Goal: Information Seeking & Learning: Learn about a topic

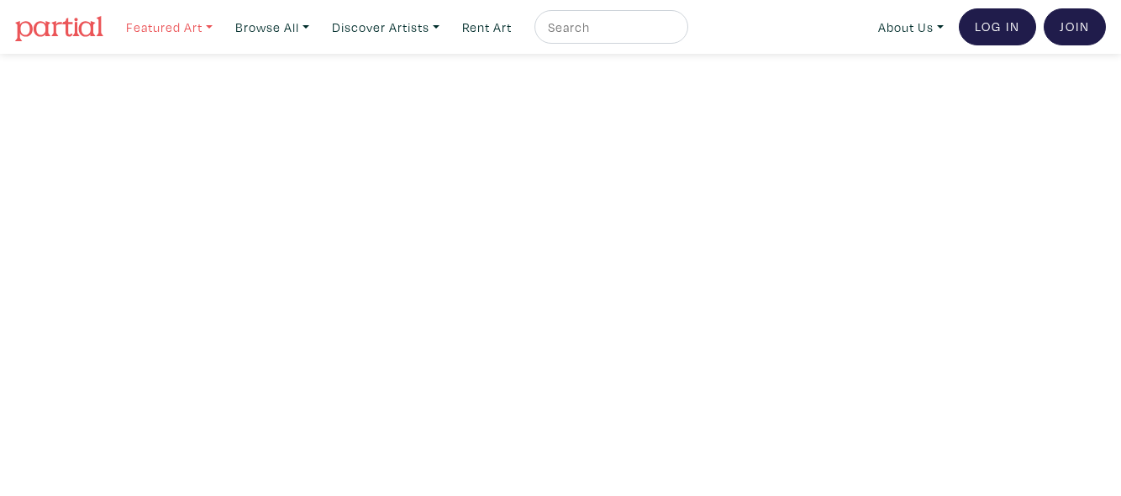
click at [213, 27] on link "Featured Art" at bounding box center [169, 27] width 102 height 34
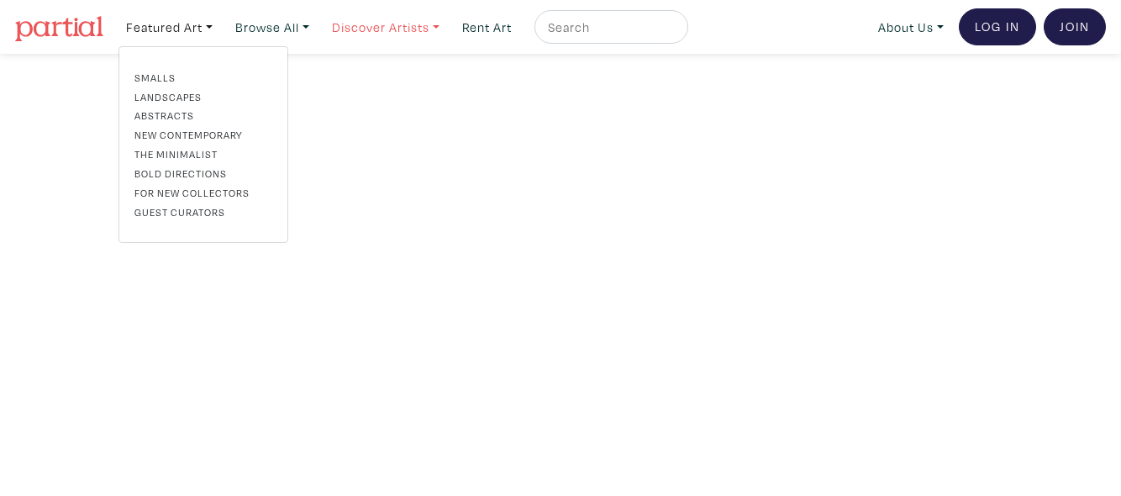
click at [396, 33] on link "Discover Artists" at bounding box center [385, 27] width 123 height 34
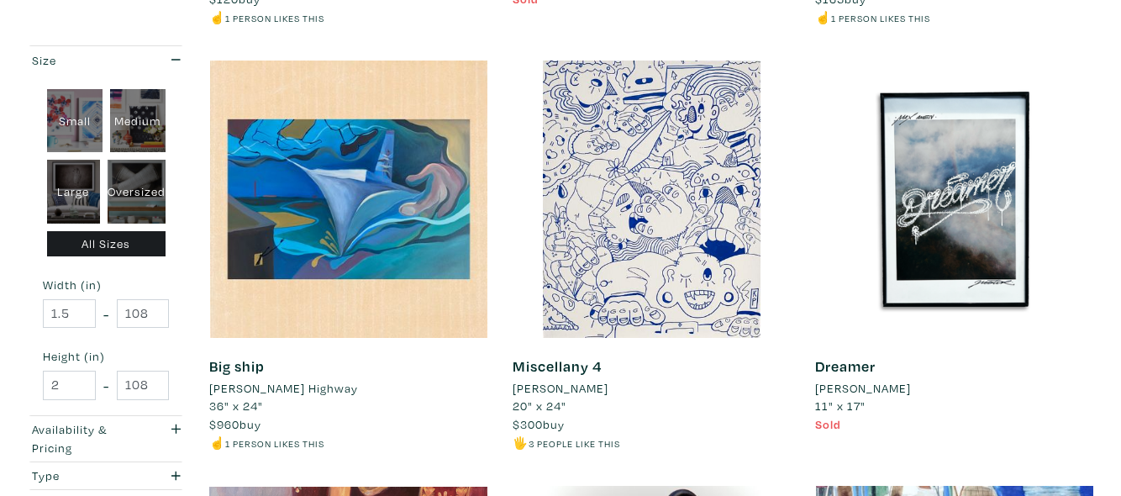
scroll to position [1960, 0]
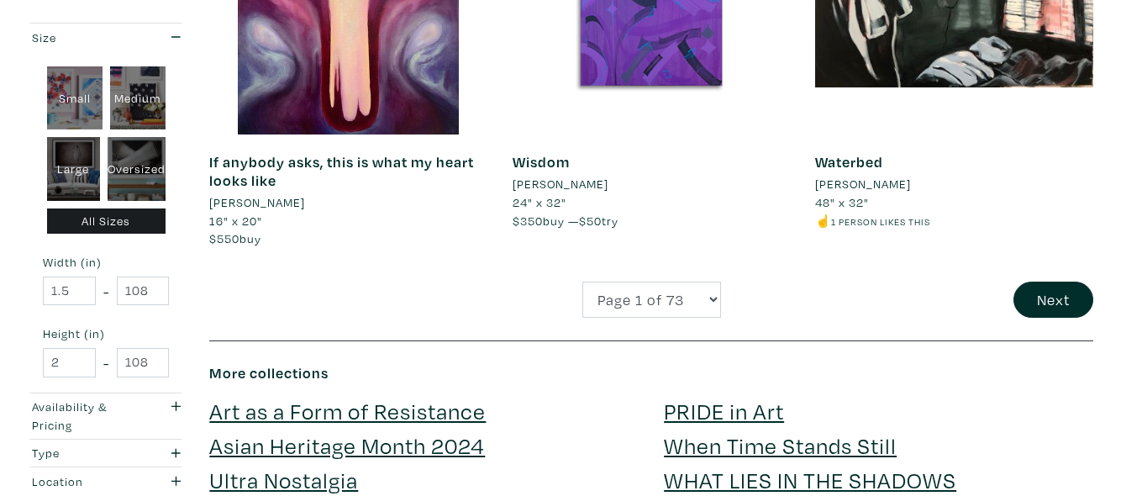
scroll to position [3359, 0]
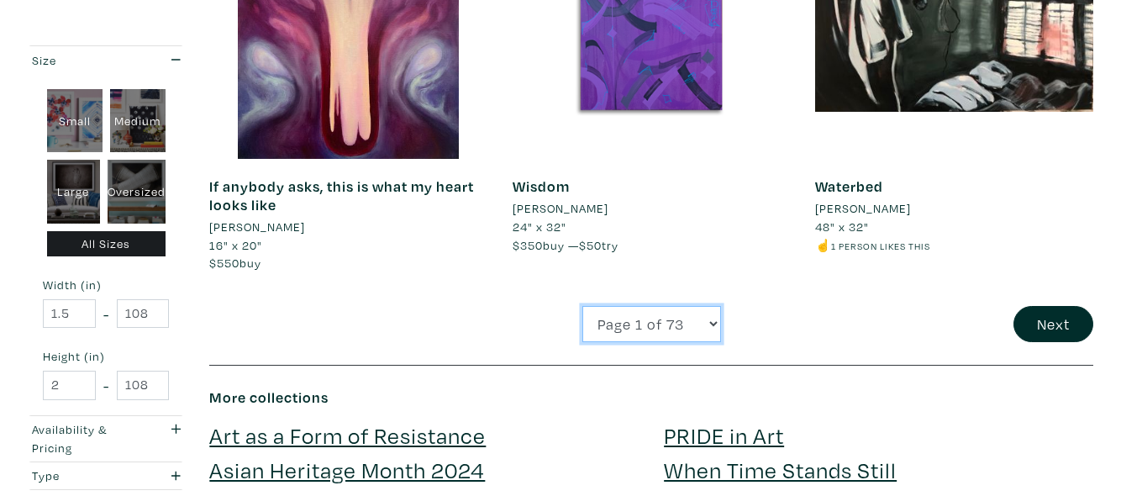
click at [632, 342] on select "Page 1 of 73 Page 2 of 73 Page 3 of 73 Page 4 of 73 Page 5 of 73 Page 6 of 73 P…" at bounding box center [651, 324] width 139 height 36
select select "2"
click at [582, 323] on select "Page 1 of 73 Page 2 of 73 Page 3 of 73 Page 4 of 73 Page 5 of 73 Page 6 of 73 P…" at bounding box center [651, 324] width 139 height 36
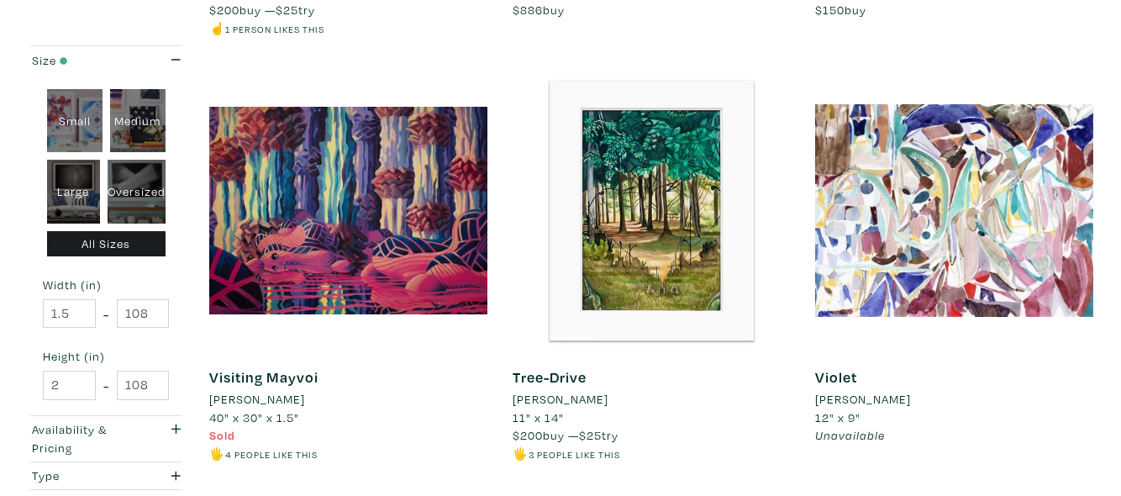
scroll to position [3395, 0]
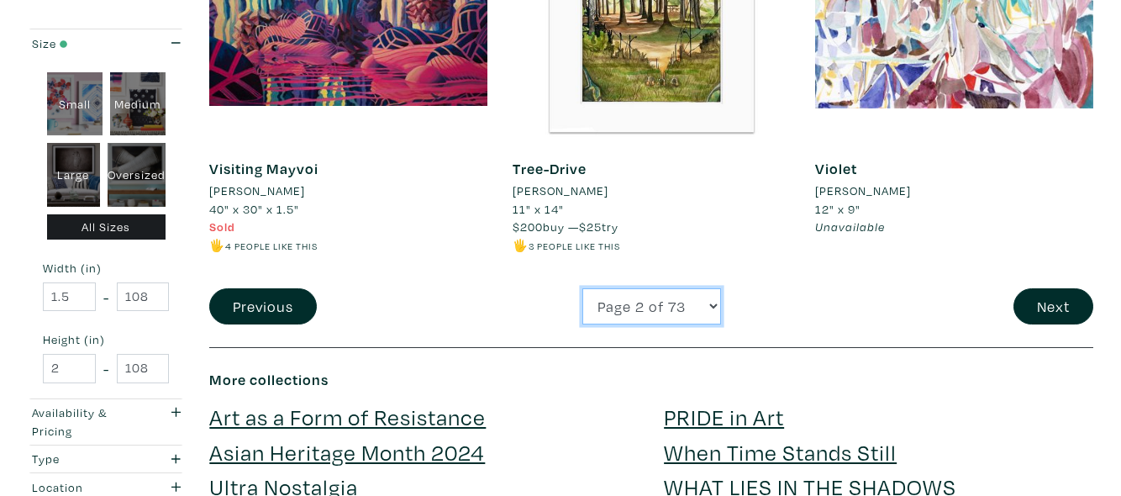
click at [642, 307] on select "Page 1 of 73 Page 2 of 73 Page 3 of 73 Page 4 of 73 Page 5 of 73 Page 6 of 73 P…" at bounding box center [651, 306] width 139 height 36
select select "3"
click at [582, 288] on select "Page 1 of 73 Page 2 of 73 Page 3 of 73 Page 4 of 73 Page 5 of 73 Page 6 of 73 P…" at bounding box center [651, 306] width 139 height 36
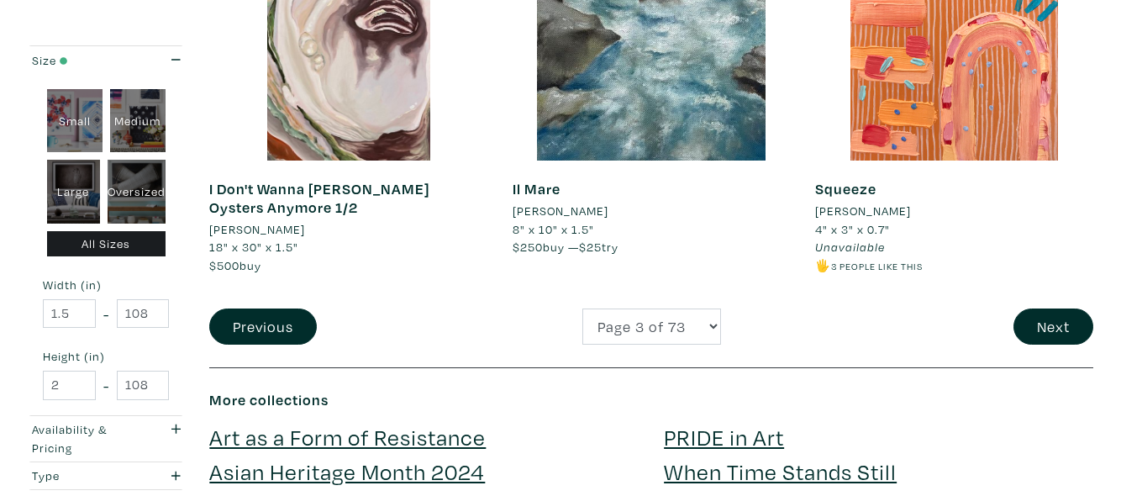
scroll to position [3398, 0]
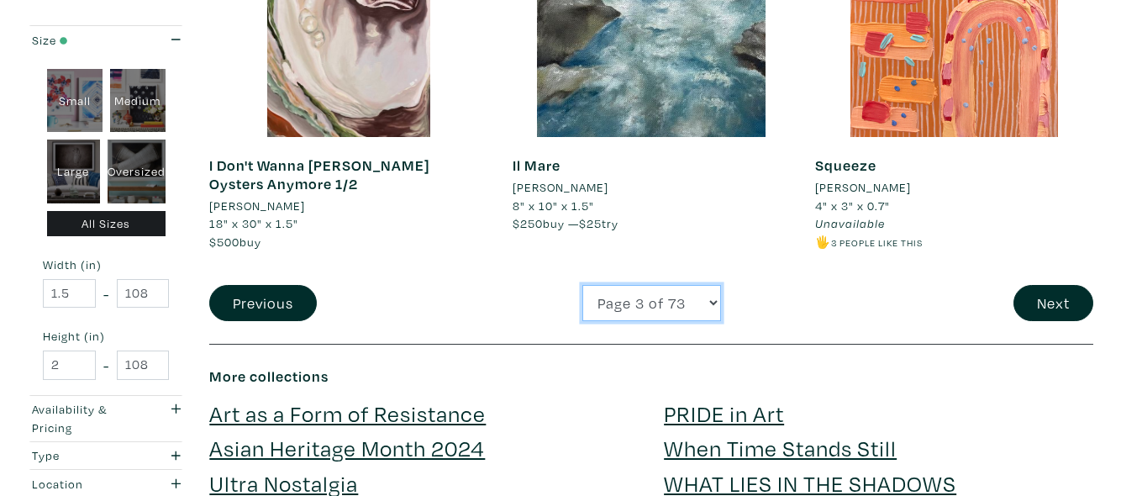
click at [679, 285] on select "Page 1 of 73 Page 2 of 73 Page 3 of 73 Page 4 of 73 Page 5 of 73 Page 6 of 73 P…" at bounding box center [651, 303] width 139 height 36
select select "4"
click at [582, 285] on select "Page 1 of 73 Page 2 of 73 Page 3 of 73 Page 4 of 73 Page 5 of 73 Page 6 of 73 P…" at bounding box center [651, 303] width 139 height 36
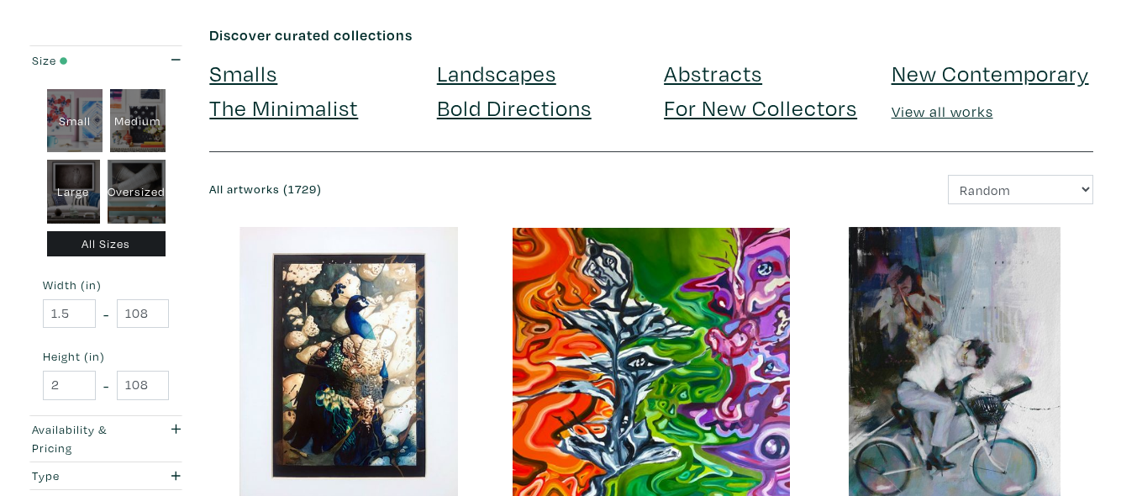
scroll to position [75, 0]
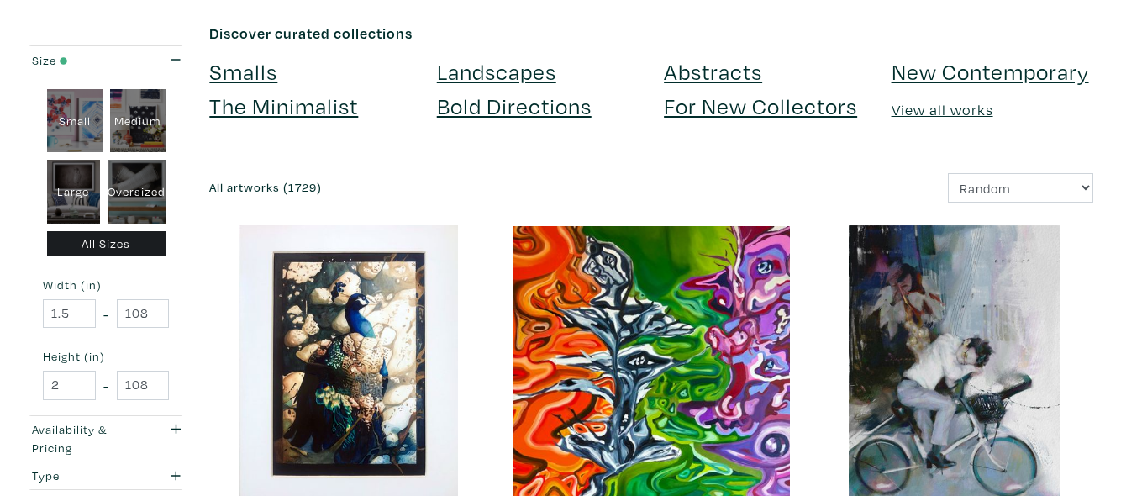
click at [826, 108] on link "For New Collectors" at bounding box center [760, 105] width 193 height 29
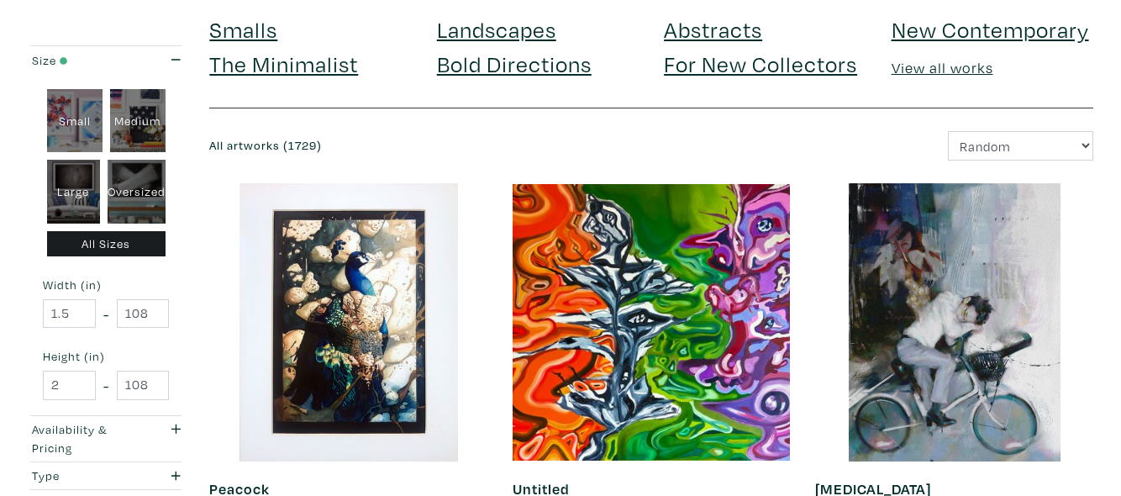
scroll to position [0, 0]
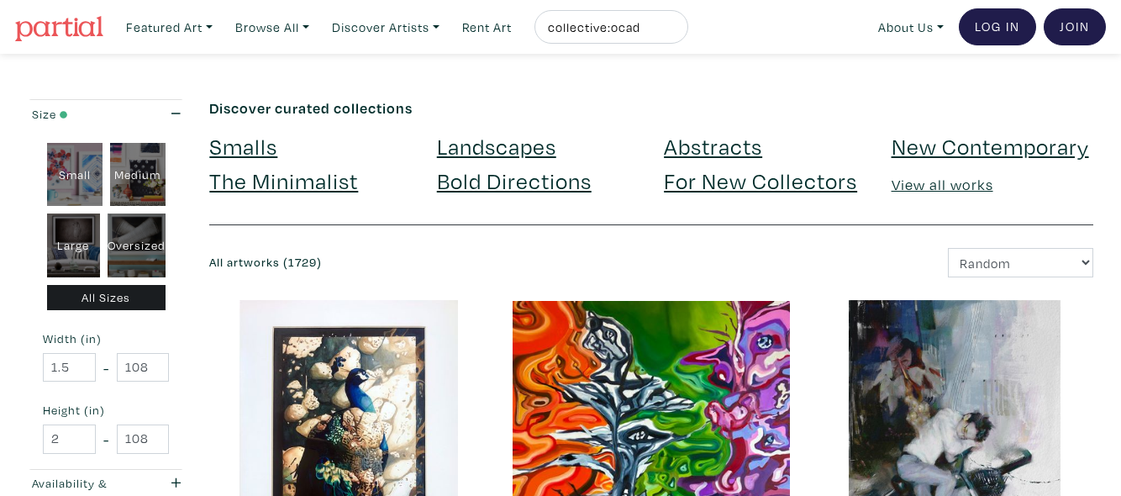
click at [717, 147] on link "Abstracts" at bounding box center [713, 145] width 98 height 29
click at [981, 140] on link "New Contemporary" at bounding box center [989, 145] width 197 height 29
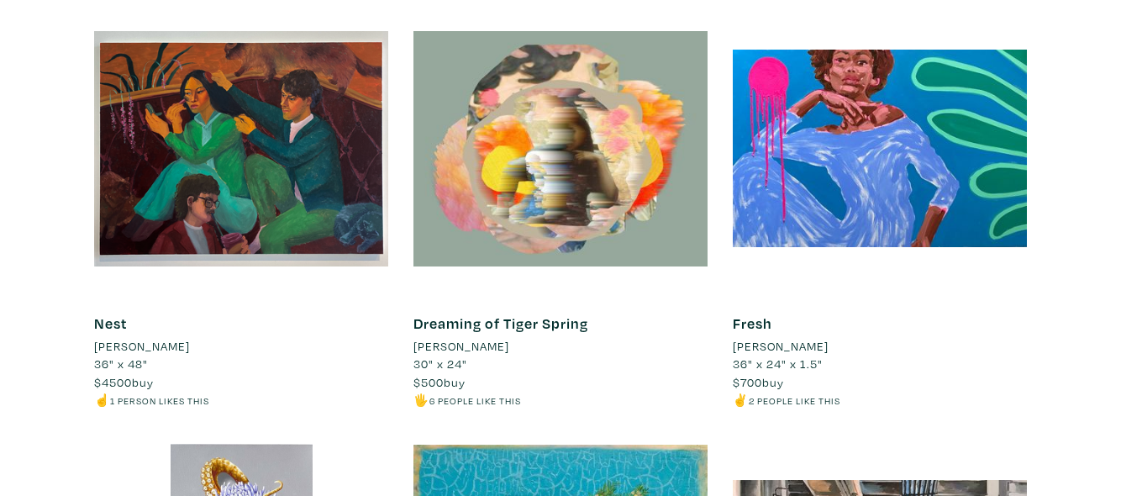
scroll to position [2495, 0]
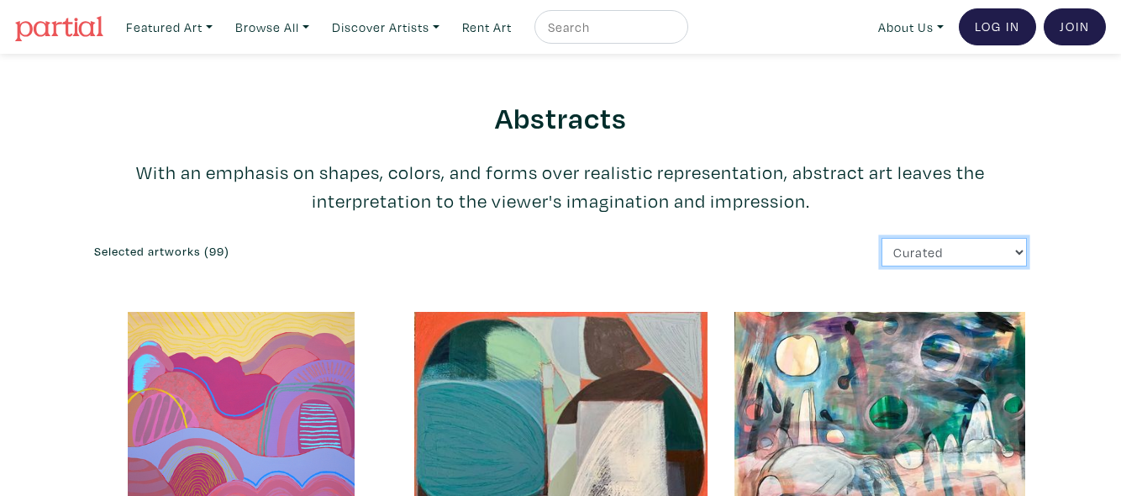
click at [916, 260] on select "Curated Newest Random Price: Low to High Price: High to Low" at bounding box center [953, 252] width 145 height 29
select select "price"
click at [881, 238] on select "Curated Newest Random Price: Low to High Price: High to Low" at bounding box center [953, 252] width 145 height 29
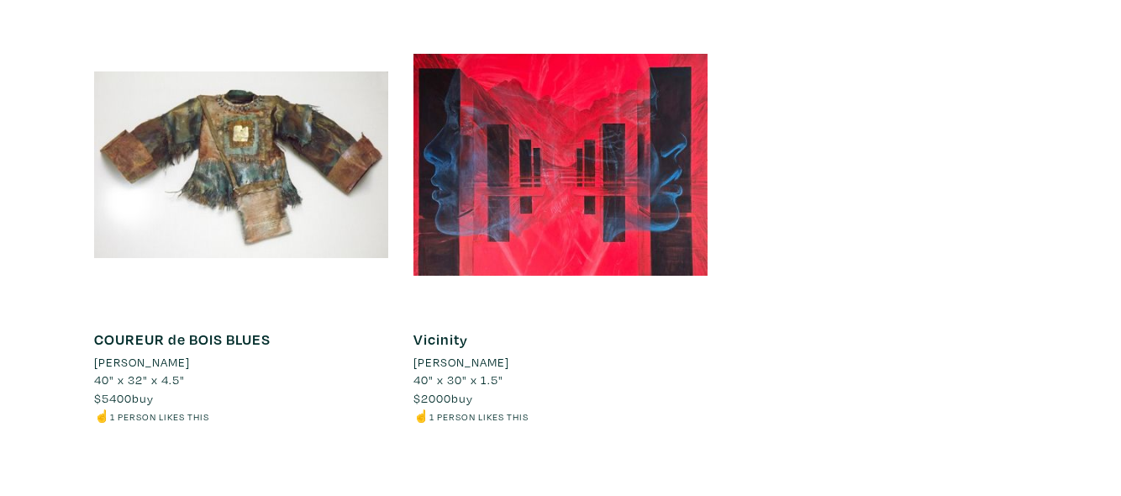
scroll to position [16495, 0]
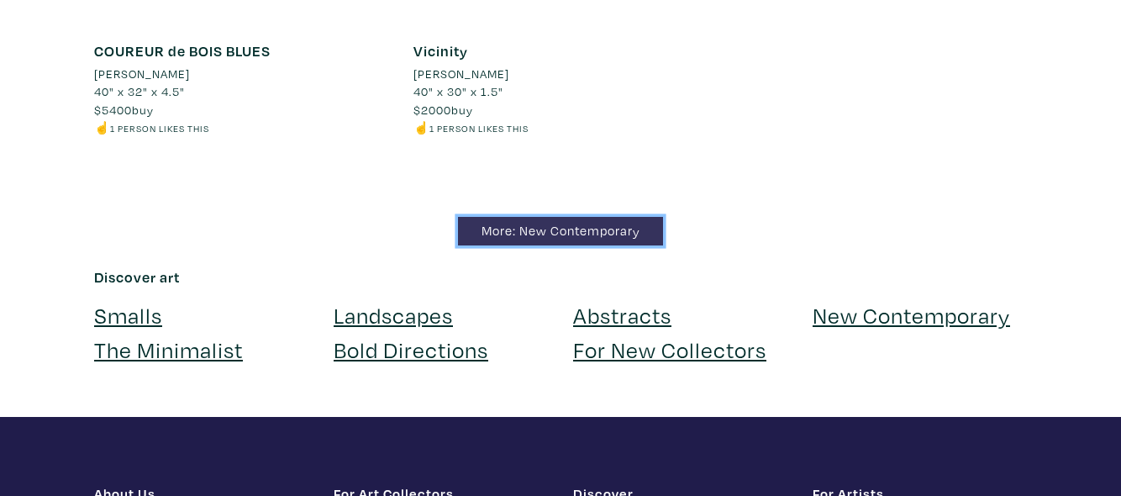
click at [582, 217] on link "More: New Contemporary" at bounding box center [560, 231] width 205 height 29
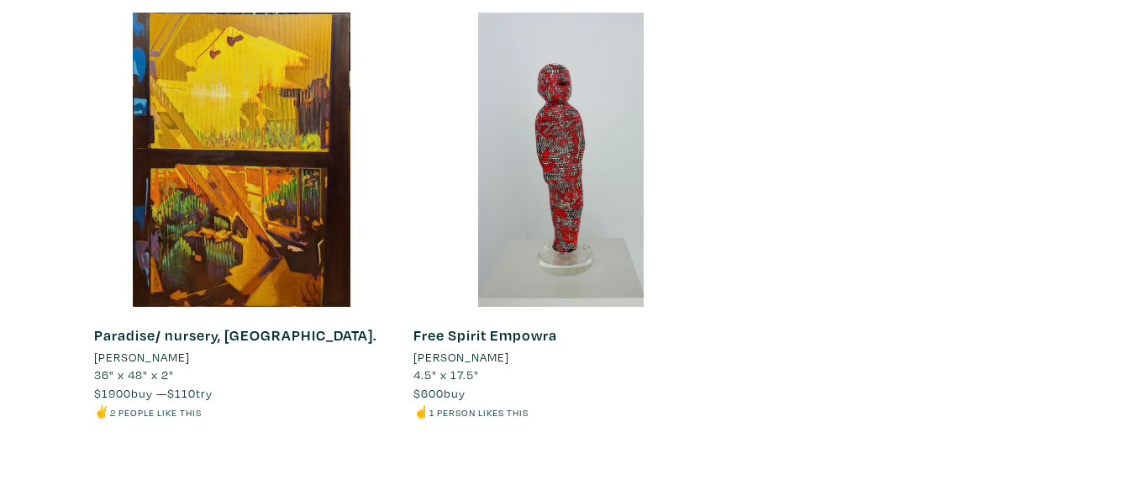
scroll to position [19560, 0]
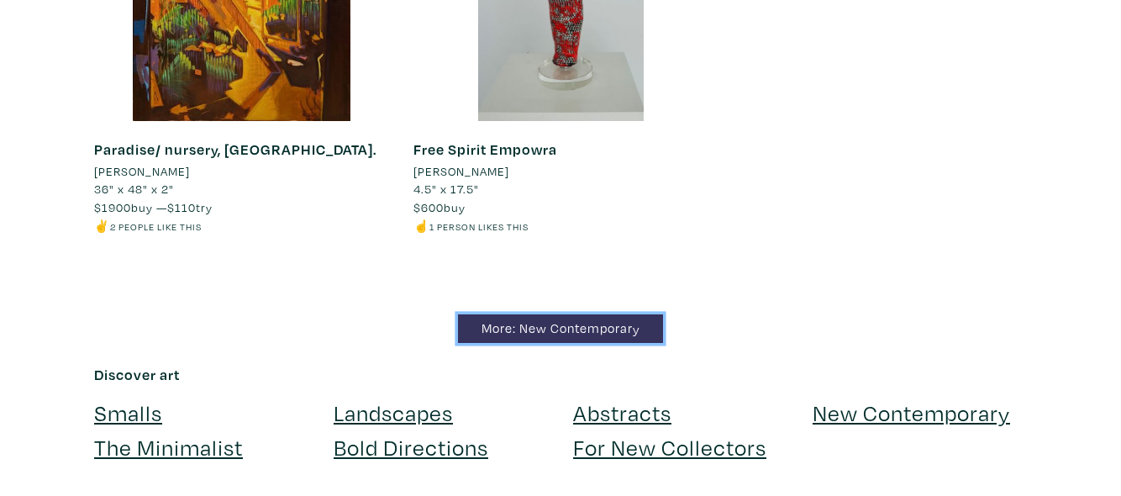
click at [610, 314] on link "More: New Contemporary" at bounding box center [560, 328] width 205 height 29
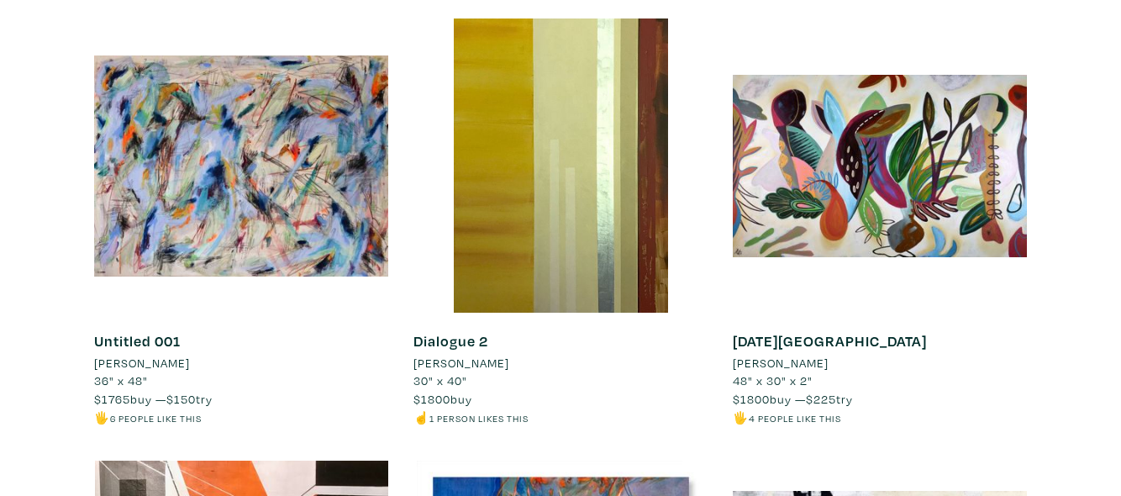
scroll to position [10462, 0]
